Goal: Use online tool/utility

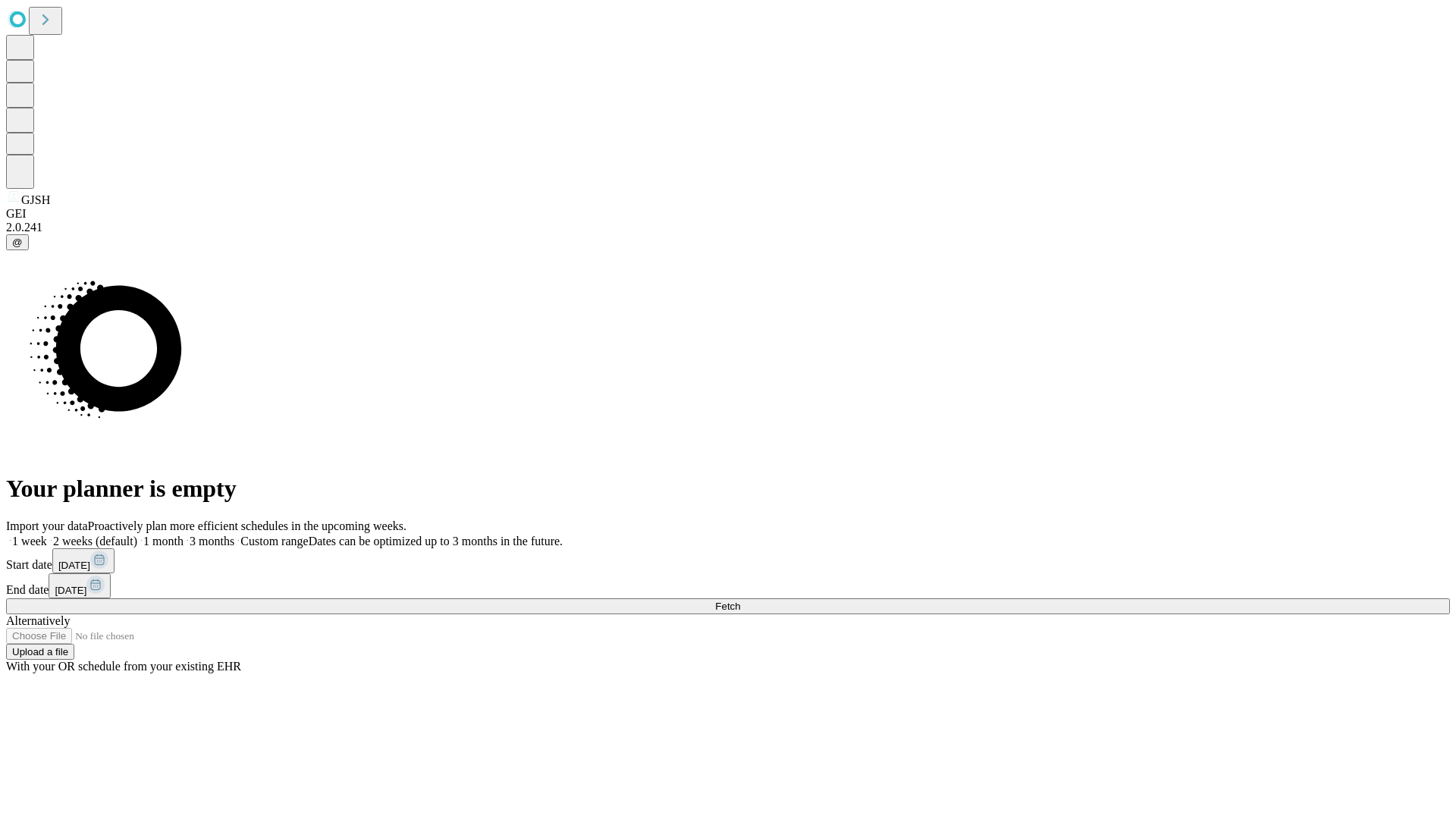
click at [740, 600] on span "Fetch" at bounding box center [727, 606] width 25 height 11
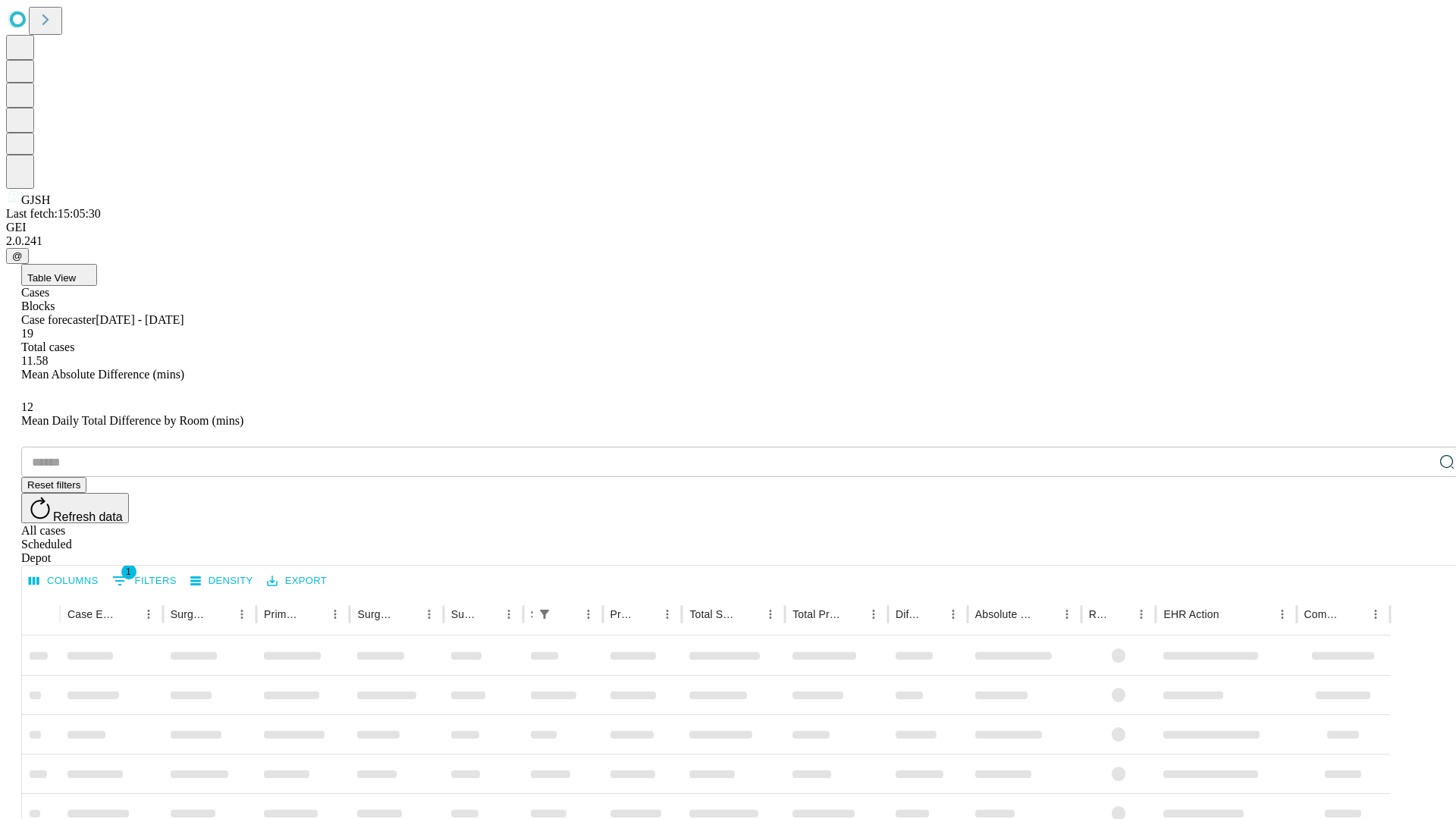
click at [76, 272] on span "Table View" at bounding box center [52, 277] width 48 height 11
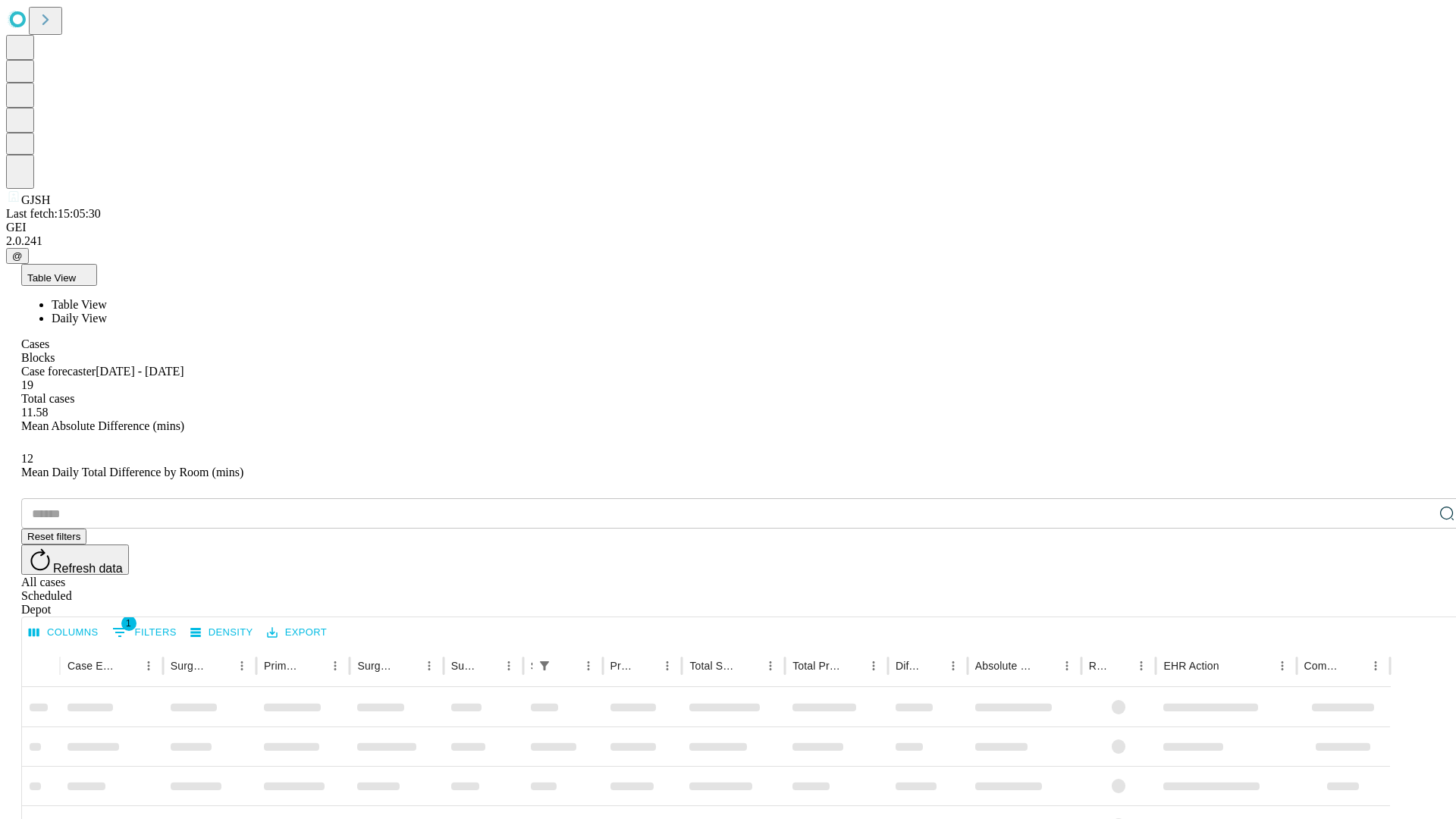
click at [107, 311] on span "Daily View" at bounding box center [79, 317] width 55 height 13
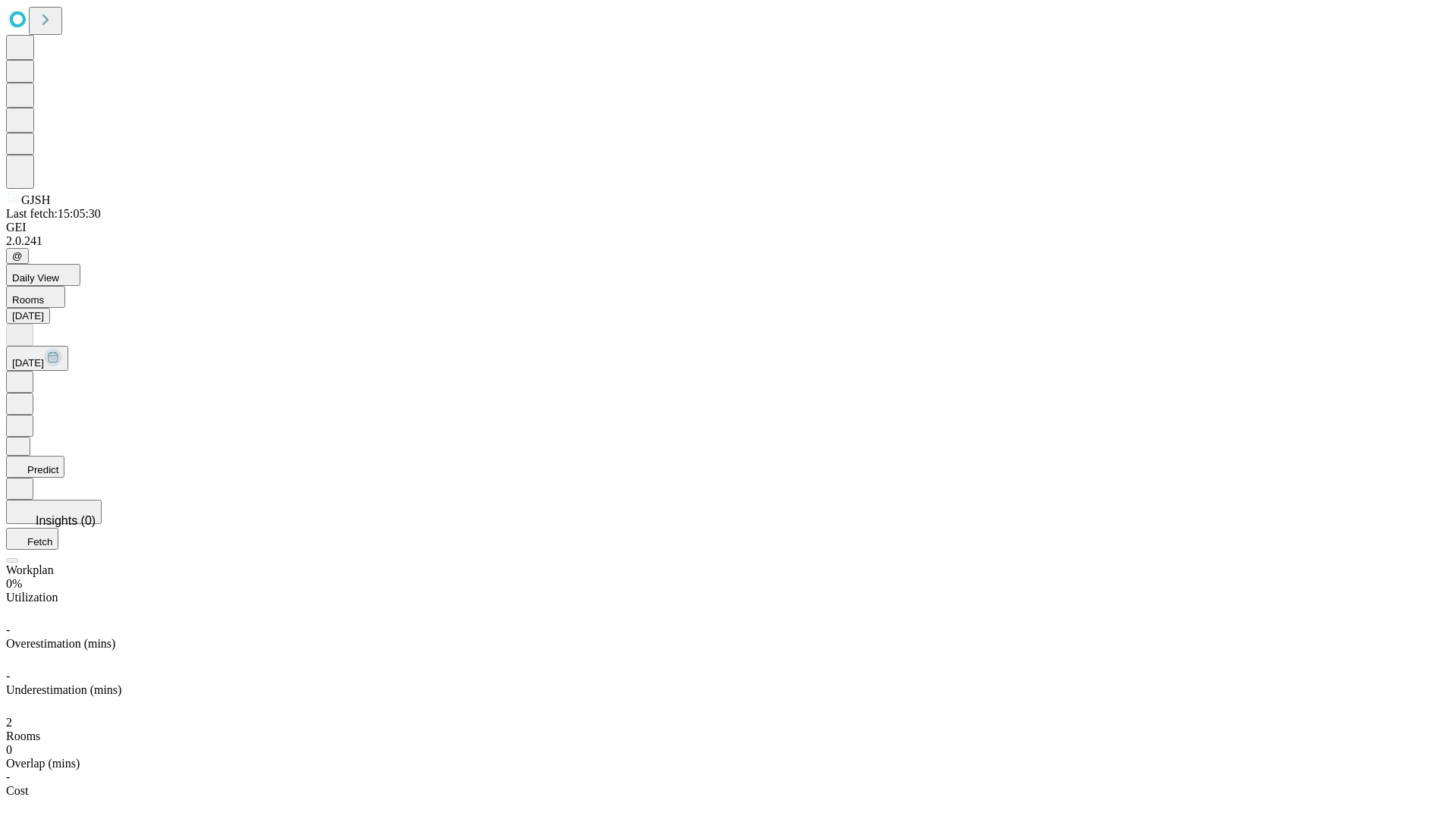
click at [65, 456] on button "Predict" at bounding box center [35, 467] width 59 height 22
